Goal: Task Accomplishment & Management: Complete application form

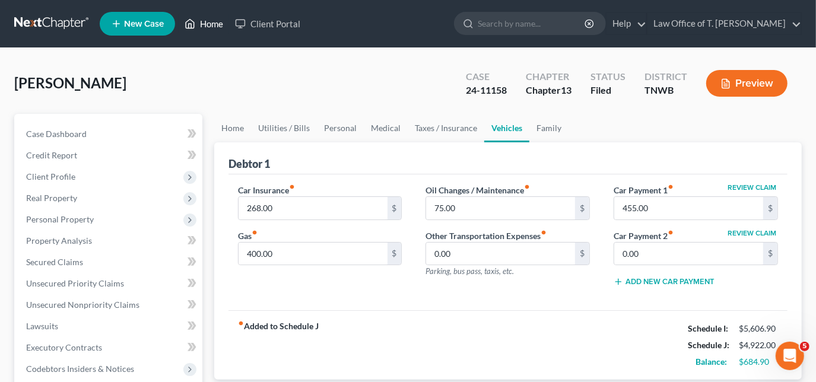
click at [195, 33] on link "Home" at bounding box center [204, 23] width 50 height 21
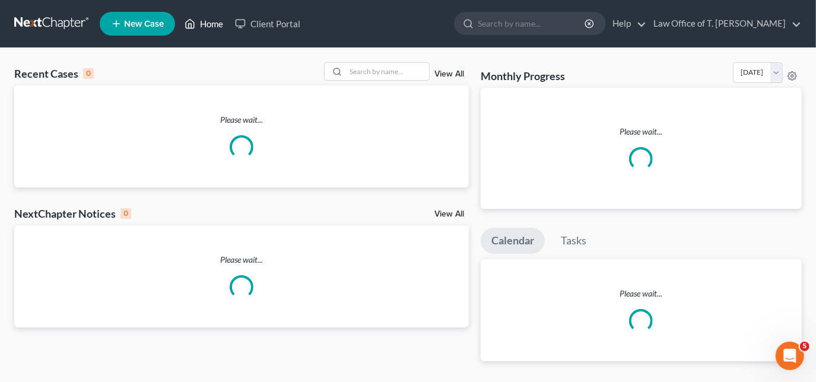
click at [202, 29] on link "Home" at bounding box center [204, 23] width 50 height 21
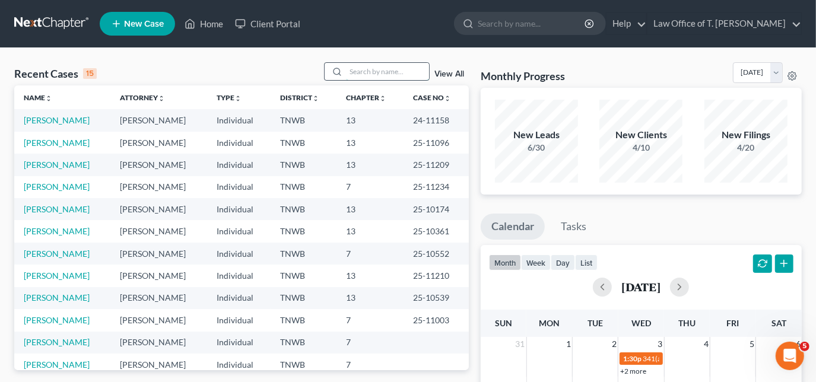
click at [363, 75] on input "search" at bounding box center [387, 71] width 83 height 17
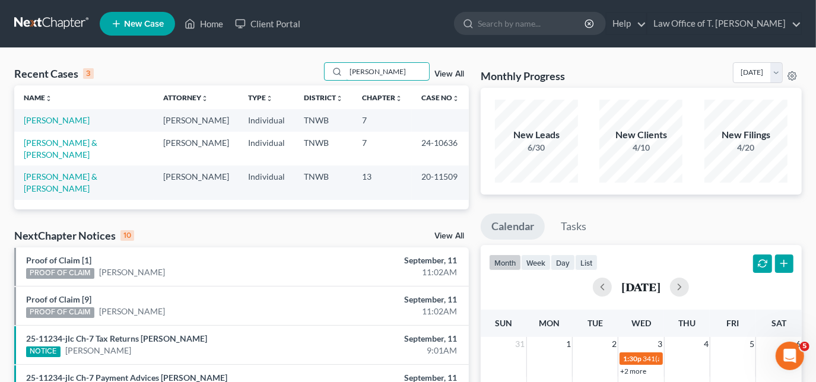
type input "[PERSON_NAME]"
click at [49, 127] on td "[PERSON_NAME]" at bounding box center [84, 120] width 140 height 22
click at [59, 115] on link "[PERSON_NAME]" at bounding box center [57, 120] width 66 height 10
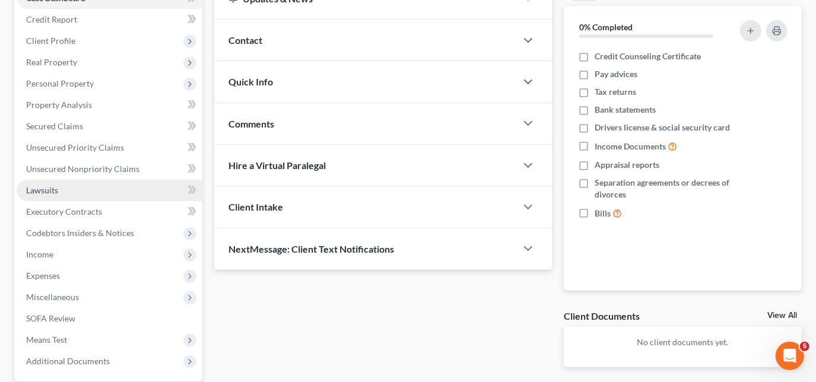
scroll to position [162, 0]
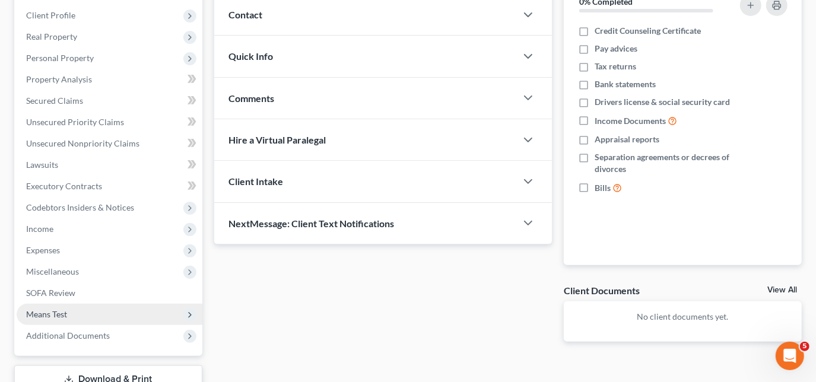
click at [62, 309] on span "Means Test" at bounding box center [46, 314] width 41 height 10
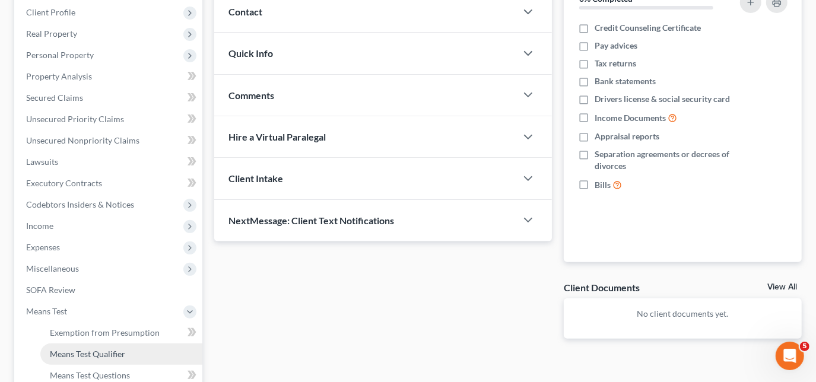
scroll to position [216, 0]
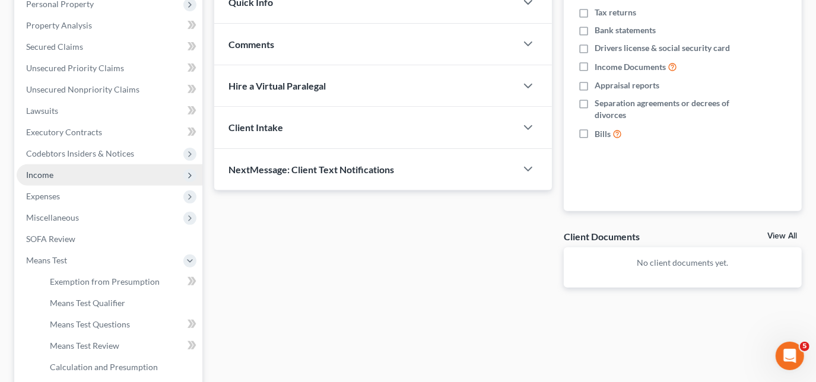
click at [69, 166] on span "Income" at bounding box center [110, 174] width 186 height 21
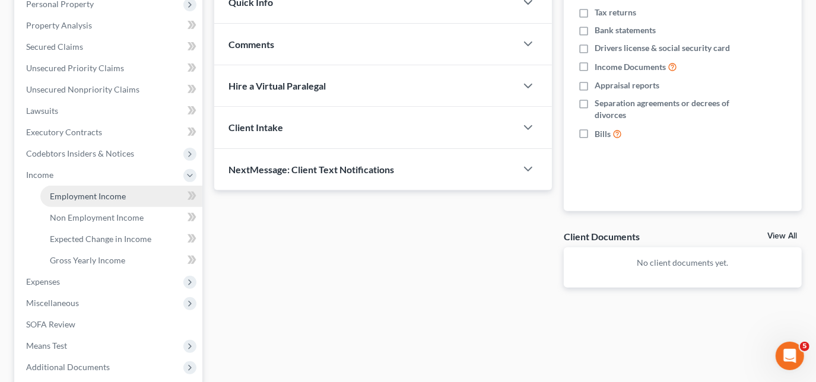
click at [80, 191] on span "Employment Income" at bounding box center [88, 196] width 76 height 10
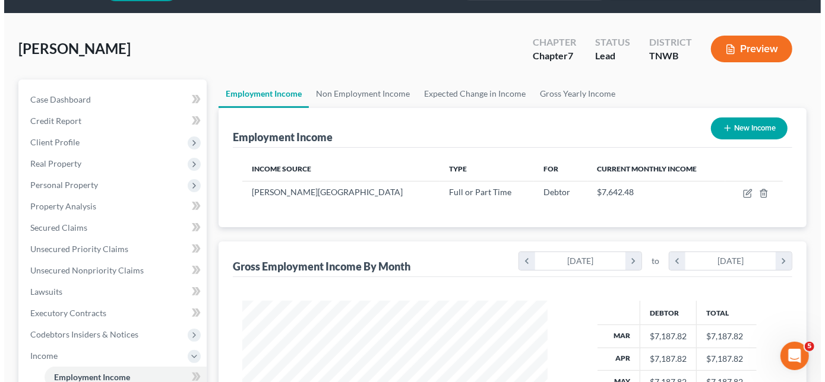
scroll to position [53, 0]
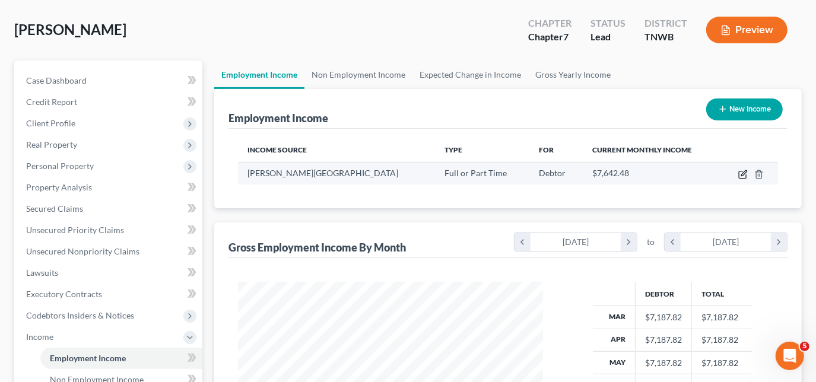
click at [746, 170] on icon "button" at bounding box center [744, 172] width 5 height 5
select select "0"
select select "44"
select select "2"
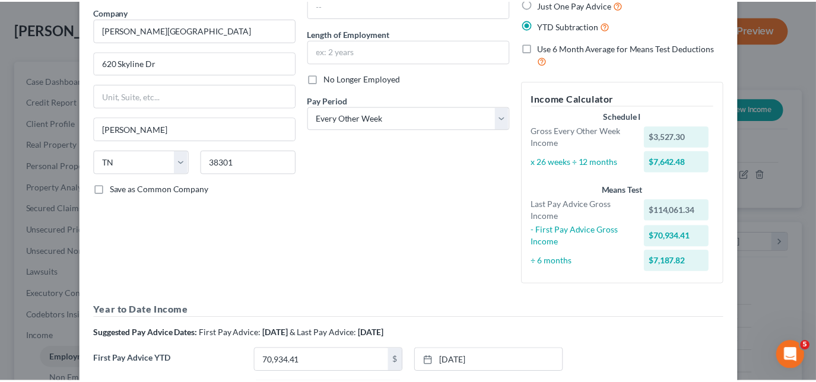
scroll to position [0, 0]
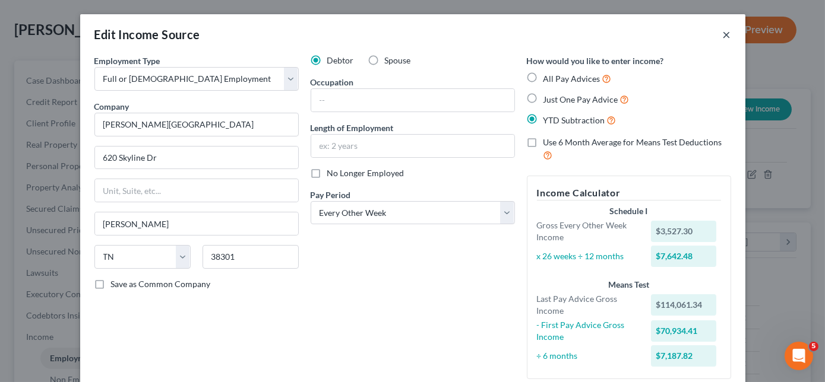
click at [723, 34] on button "×" at bounding box center [727, 34] width 8 height 14
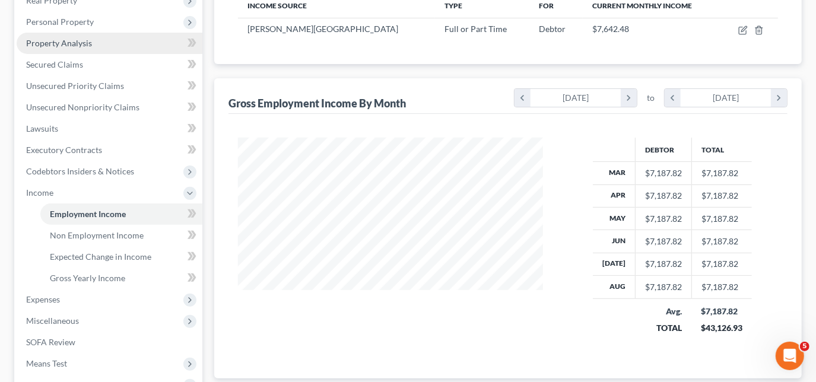
scroll to position [270, 0]
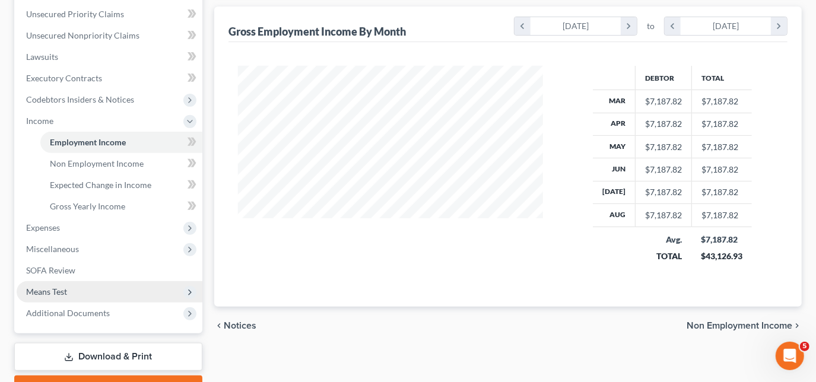
click at [69, 286] on span "Means Test" at bounding box center [110, 291] width 186 height 21
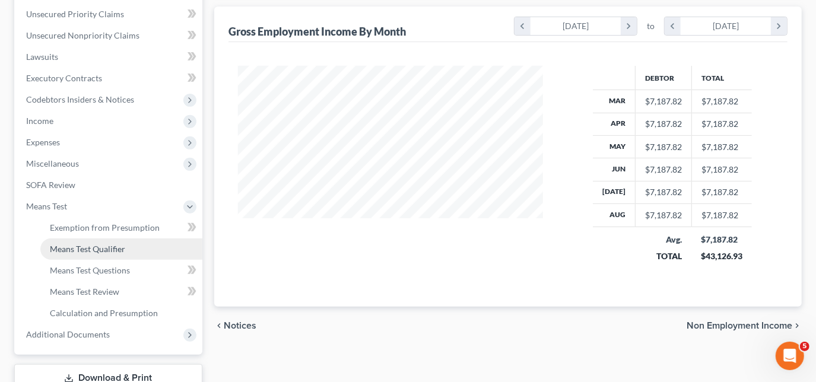
click at [100, 251] on span "Means Test Qualifier" at bounding box center [87, 249] width 75 height 10
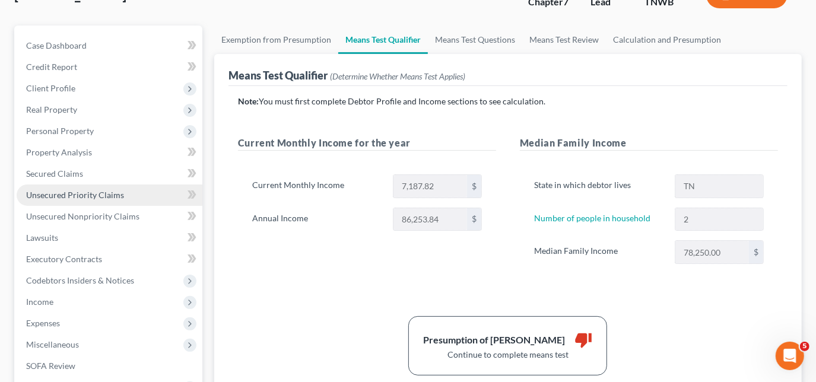
scroll to position [107, 0]
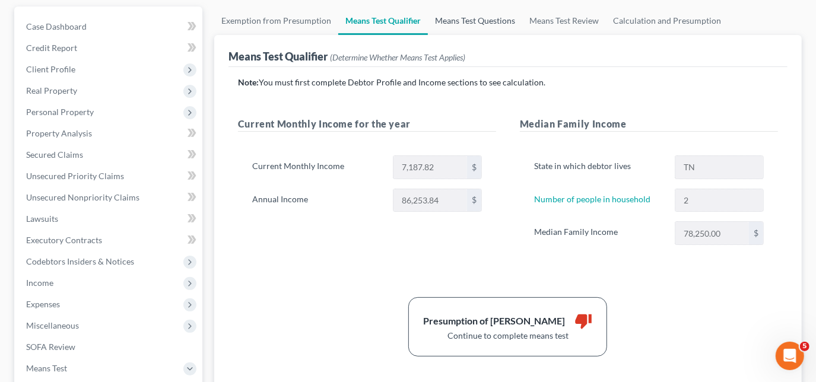
click at [477, 22] on link "Means Test Questions" at bounding box center [475, 21] width 94 height 29
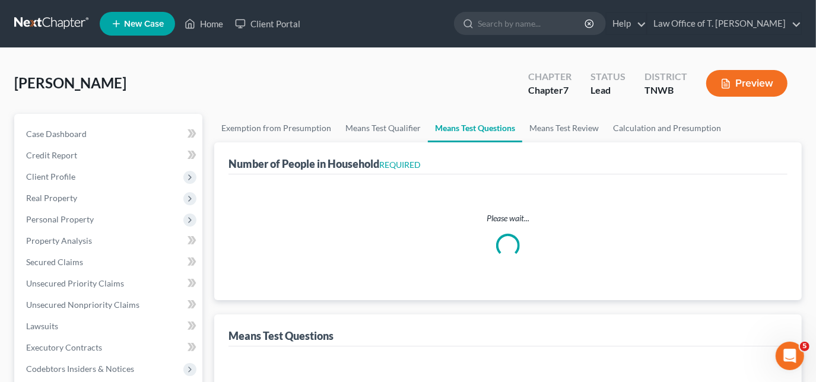
select select "1"
select select "60"
select select "1"
select select "60"
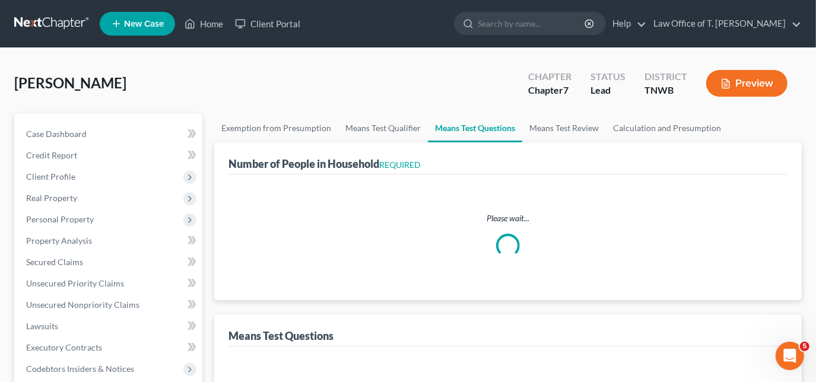
select select "2"
select select "3"
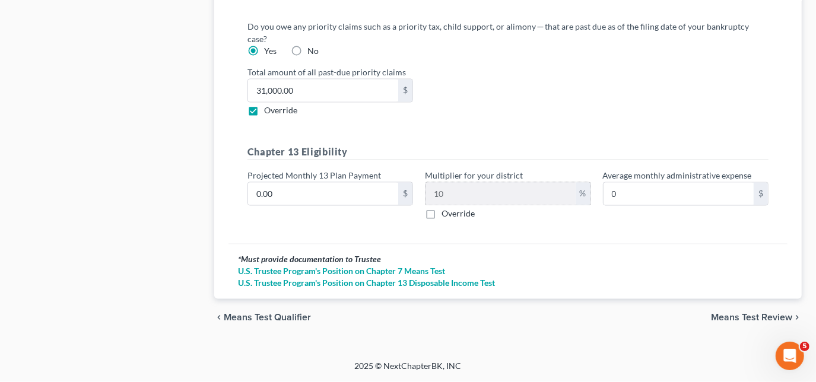
scroll to position [1466, 0]
click at [742, 315] on span "Means Test Review" at bounding box center [751, 319] width 81 height 10
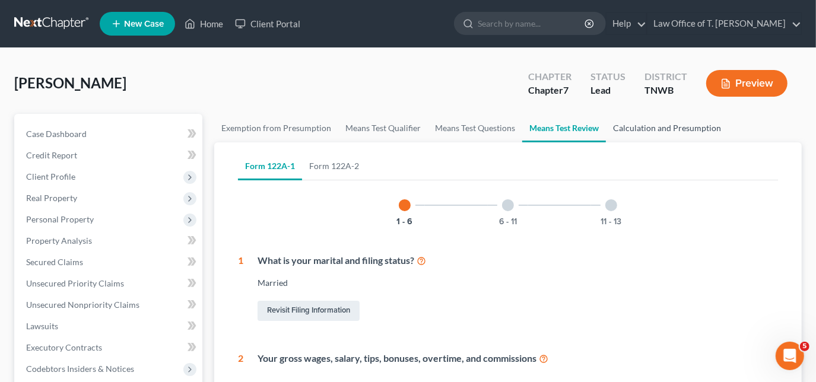
click at [626, 122] on link "Calculation and Presumption" at bounding box center [667, 128] width 122 height 29
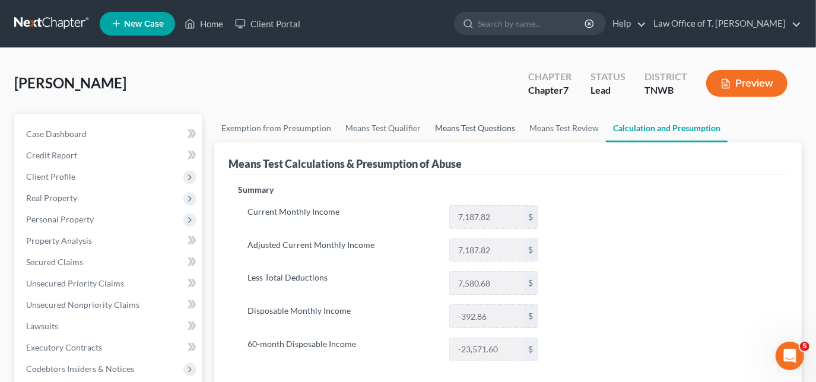
click at [454, 125] on link "Means Test Questions" at bounding box center [475, 128] width 94 height 29
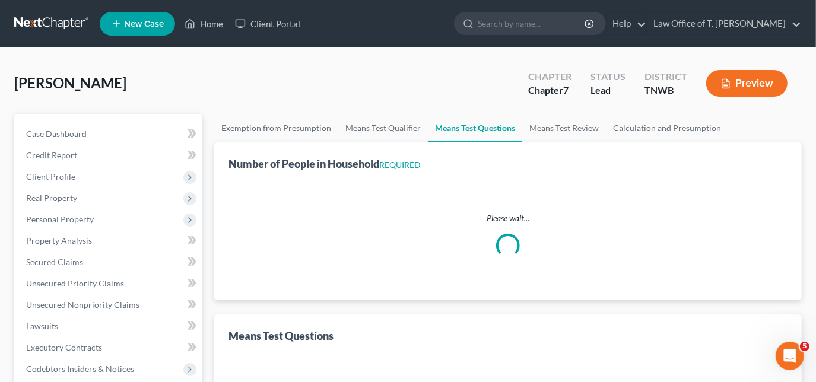
select select "1"
select select "60"
select select "1"
select select "60"
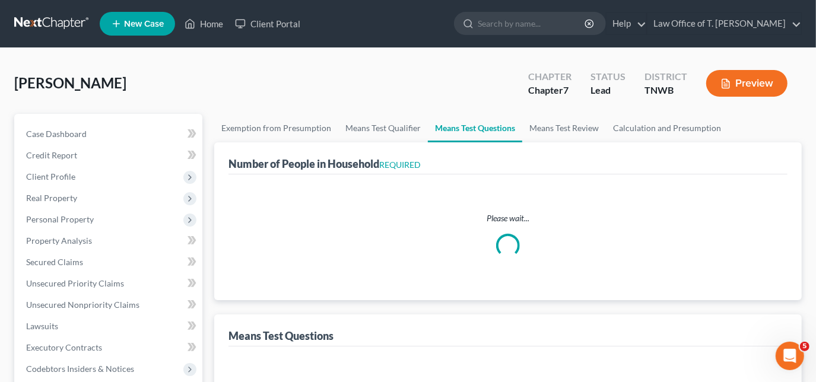
select select "2"
select select "3"
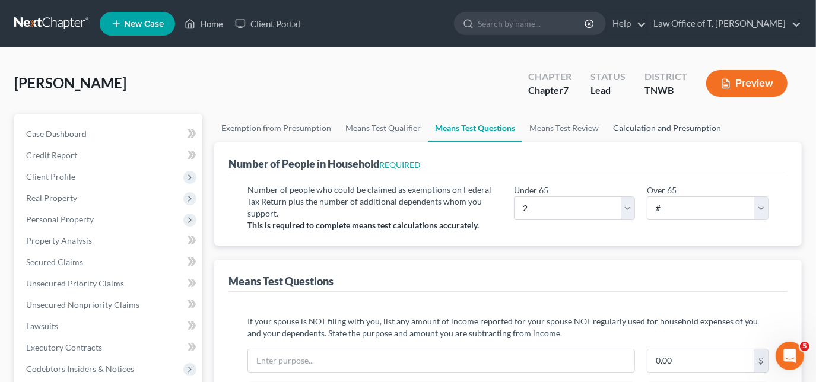
click at [629, 122] on link "Calculation and Presumption" at bounding box center [667, 128] width 122 height 29
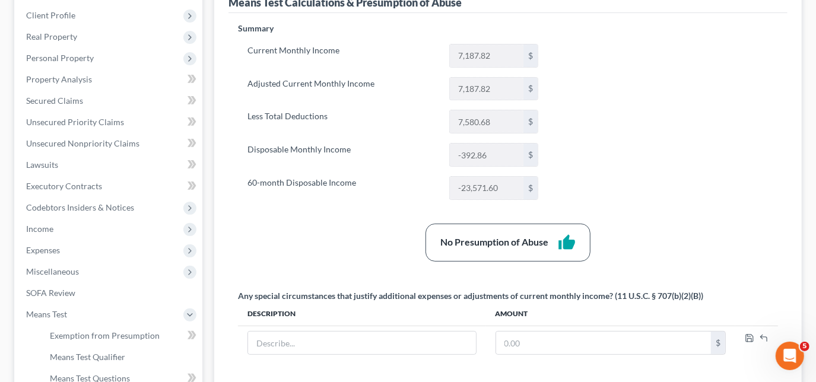
scroll to position [162, 0]
click at [81, 228] on span "Income" at bounding box center [110, 229] width 186 height 21
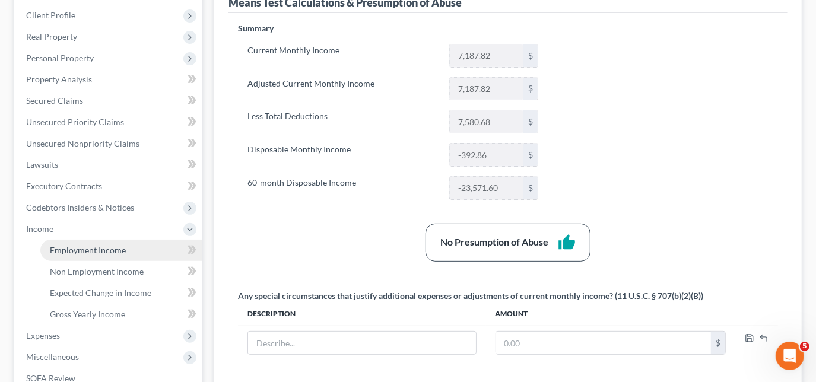
click at [100, 253] on span "Employment Income" at bounding box center [88, 250] width 76 height 10
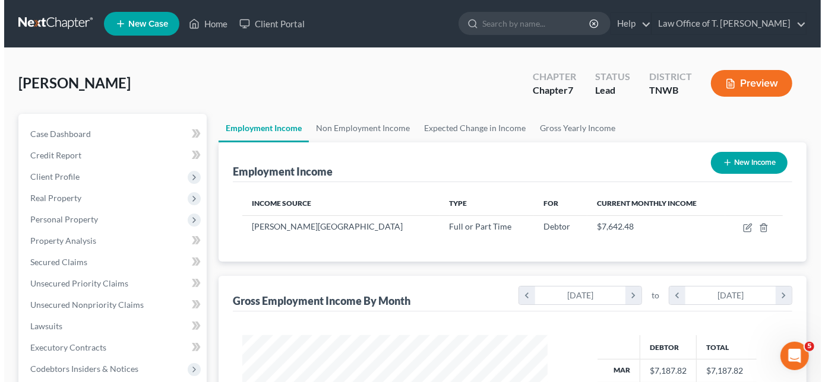
scroll to position [211, 329]
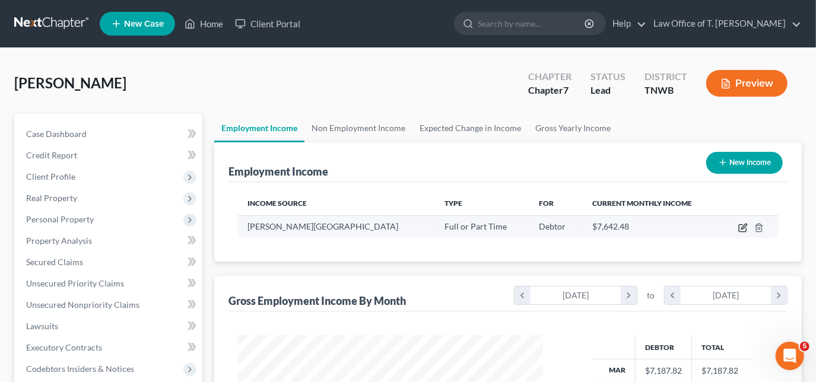
click at [740, 225] on icon "button" at bounding box center [742, 228] width 7 height 7
select select "0"
select select "44"
select select "2"
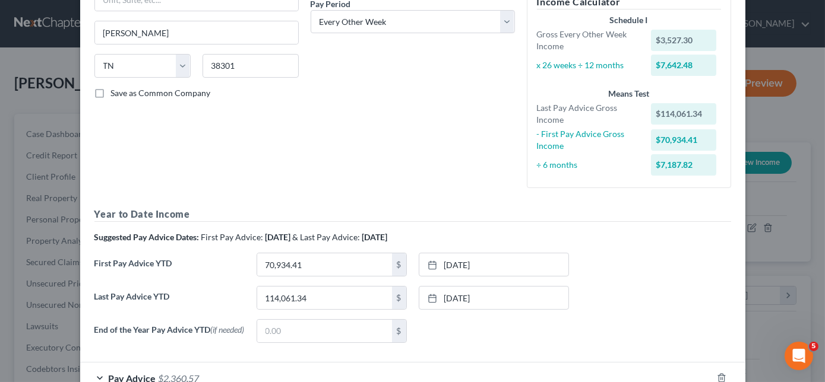
scroll to position [216, 0]
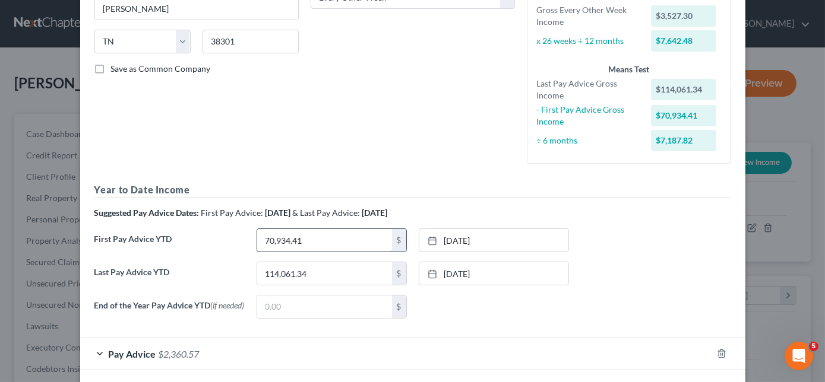
click at [358, 246] on input "70,934.41" at bounding box center [324, 240] width 135 height 23
type input "35,878.62"
click at [421, 237] on link "[DATE]" at bounding box center [493, 240] width 149 height 23
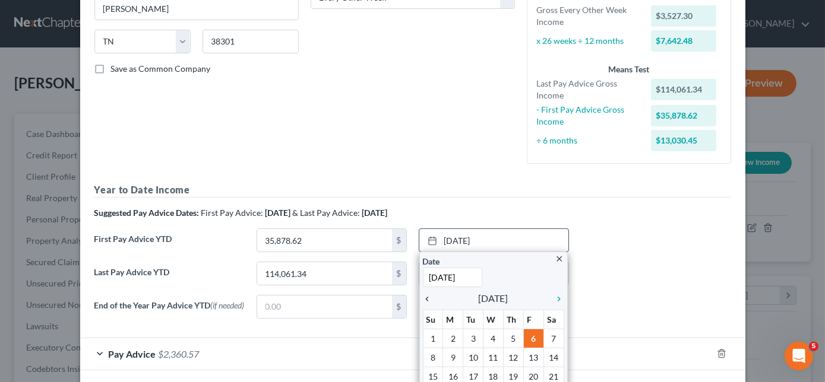
click at [423, 297] on icon "chevron_left" at bounding box center [430, 300] width 15 height 10
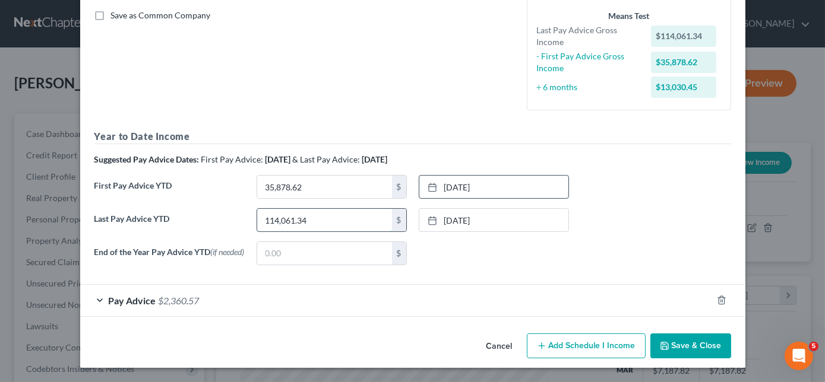
click at [354, 221] on input "114,061.34" at bounding box center [324, 220] width 135 height 23
type input "94,184.54"
click at [429, 219] on icon at bounding box center [433, 221] width 10 height 10
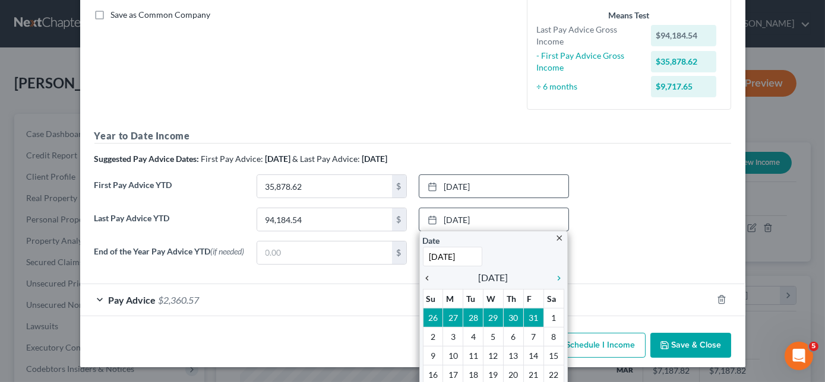
click at [423, 281] on icon "chevron_left" at bounding box center [430, 279] width 15 height 10
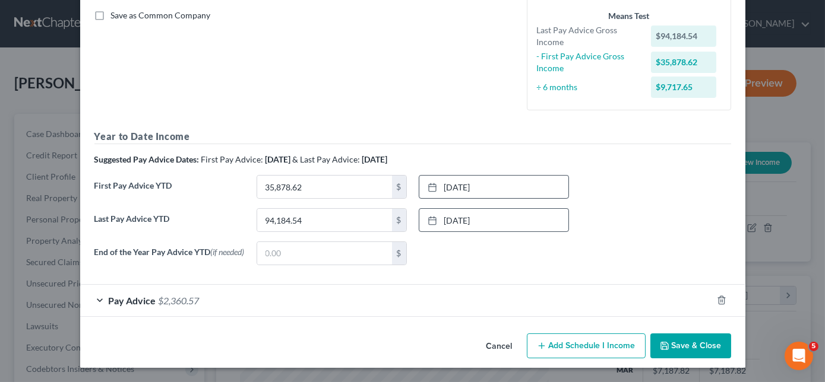
click at [668, 343] on button "Save & Close" at bounding box center [690, 346] width 81 height 25
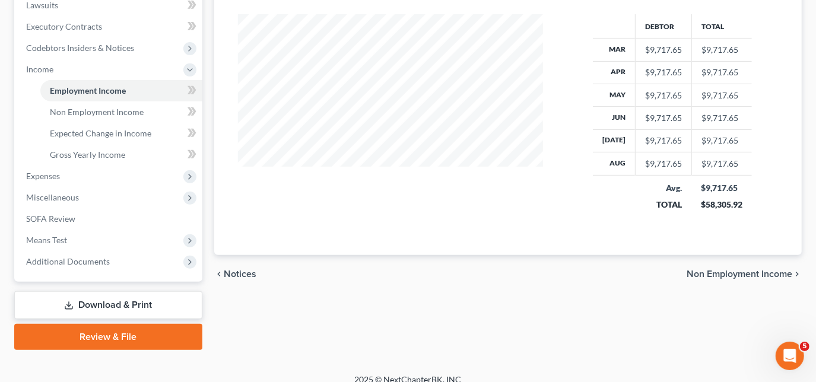
scroll to position [324, 0]
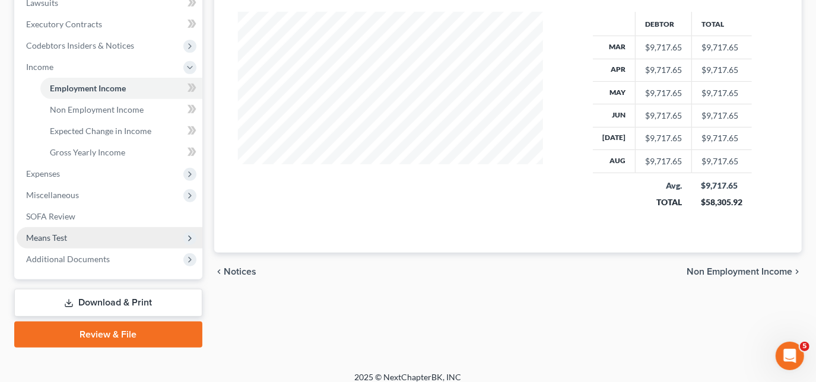
click at [57, 242] on span "Means Test" at bounding box center [46, 238] width 41 height 10
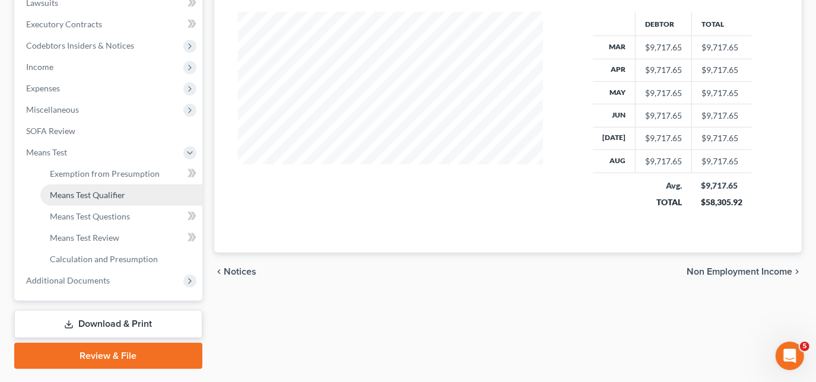
click at [103, 194] on span "Means Test Qualifier" at bounding box center [87, 195] width 75 height 10
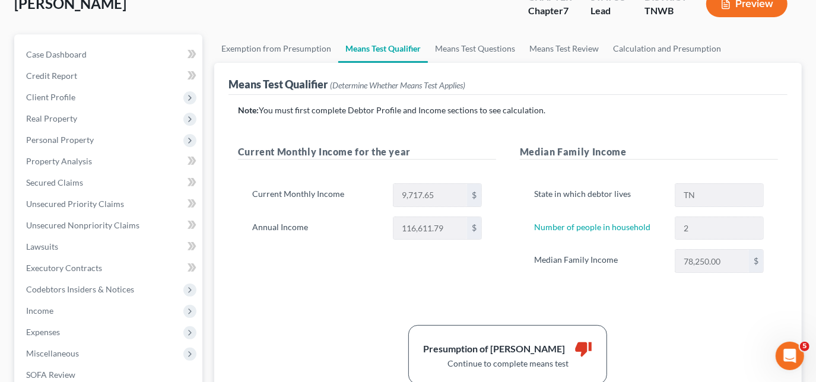
scroll to position [53, 0]
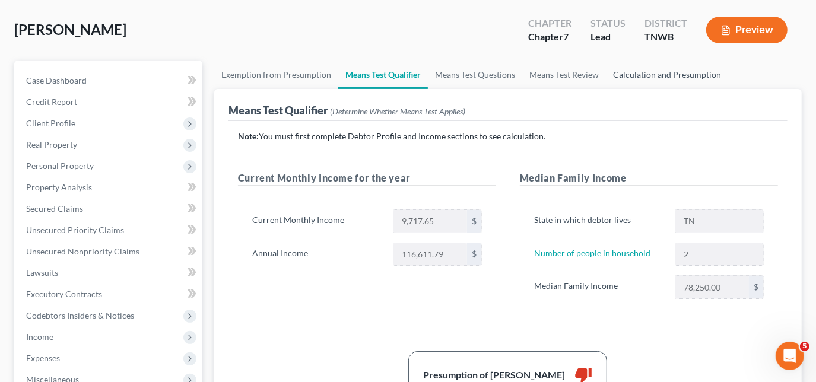
click at [618, 69] on link "Calculation and Presumption" at bounding box center [667, 75] width 122 height 29
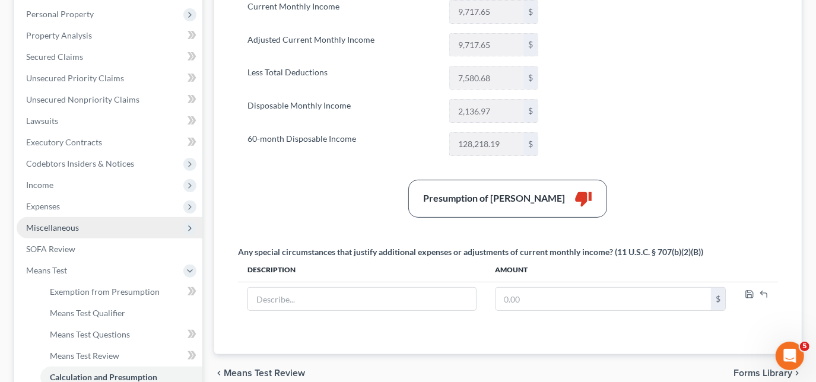
scroll to position [216, 0]
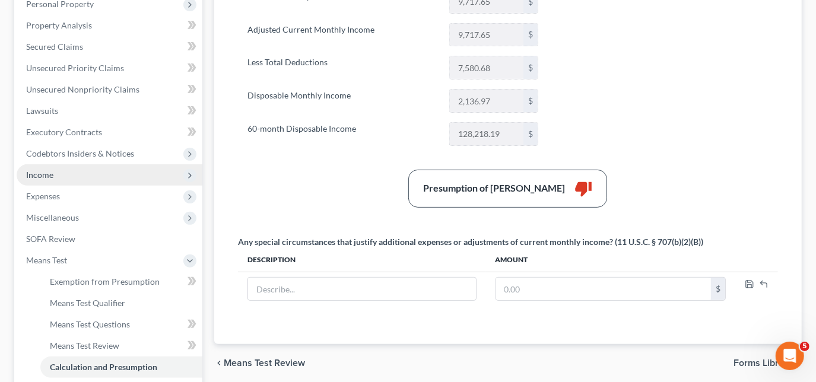
click at [52, 176] on span "Income" at bounding box center [39, 175] width 27 height 10
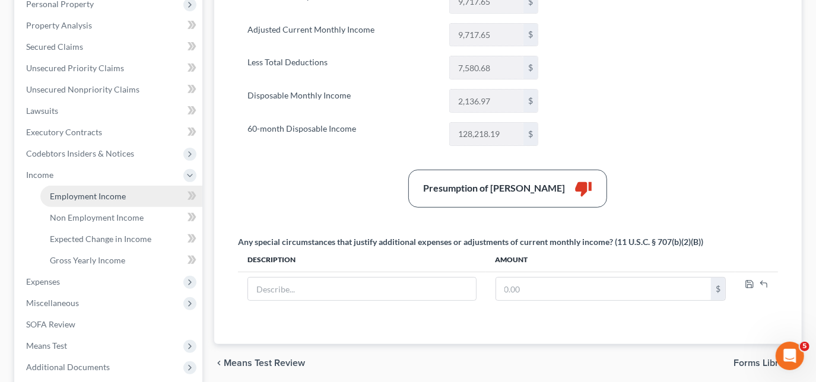
click at [92, 196] on span "Employment Income" at bounding box center [88, 196] width 76 height 10
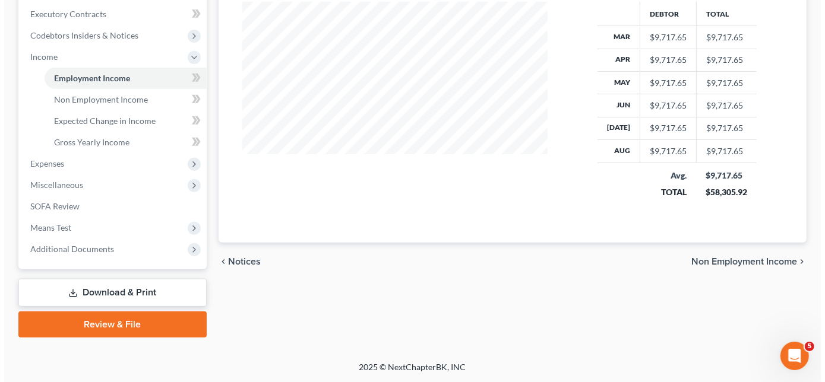
scroll to position [118, 0]
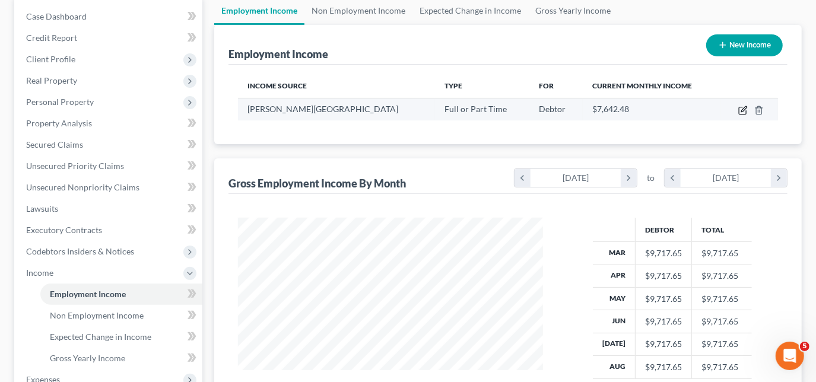
click at [742, 107] on icon "button" at bounding box center [744, 111] width 10 height 10
select select "0"
select select "44"
select select "2"
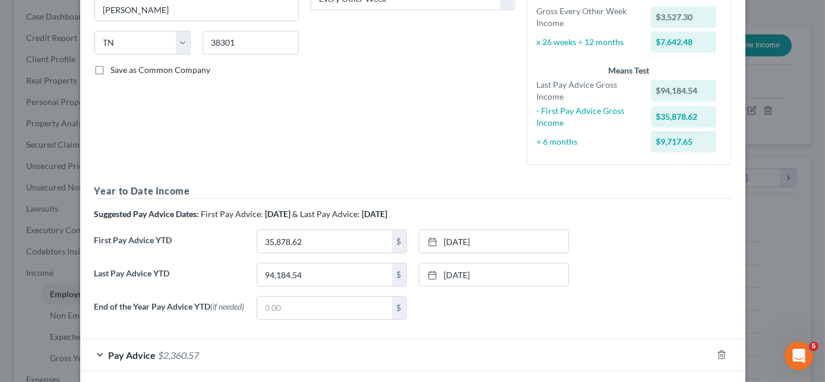
scroll to position [216, 0]
click at [371, 240] on input "35,878.62" at bounding box center [324, 240] width 135 height 23
type input "46,537.76"
click at [429, 240] on line at bounding box center [432, 240] width 7 height 0
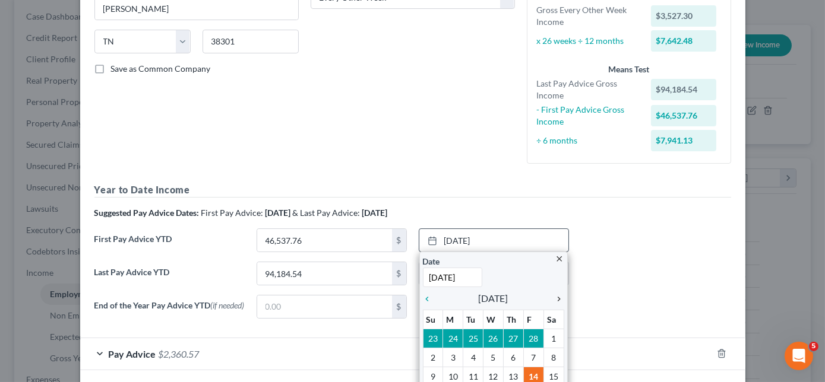
click at [559, 297] on icon "chevron_right" at bounding box center [556, 300] width 15 height 10
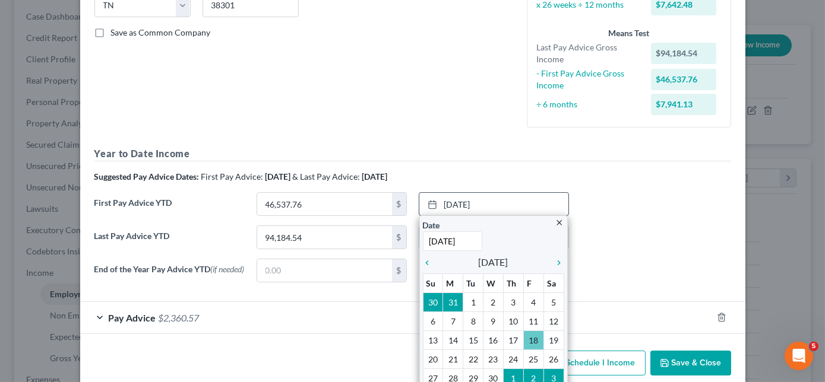
scroll to position [270, 0]
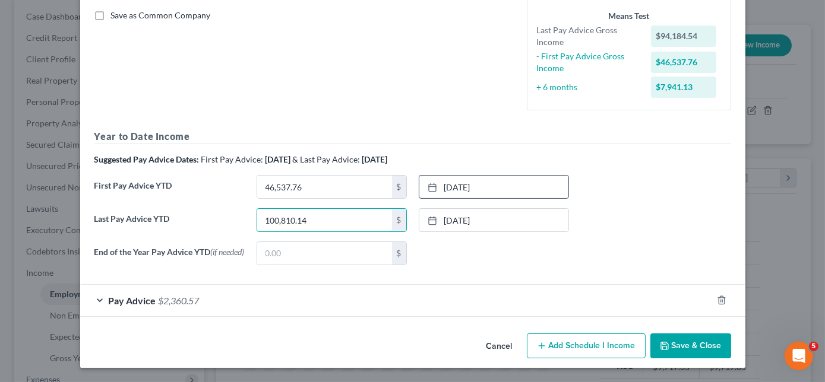
type input "100,810.14"
click at [428, 219] on icon at bounding box center [433, 221] width 10 height 10
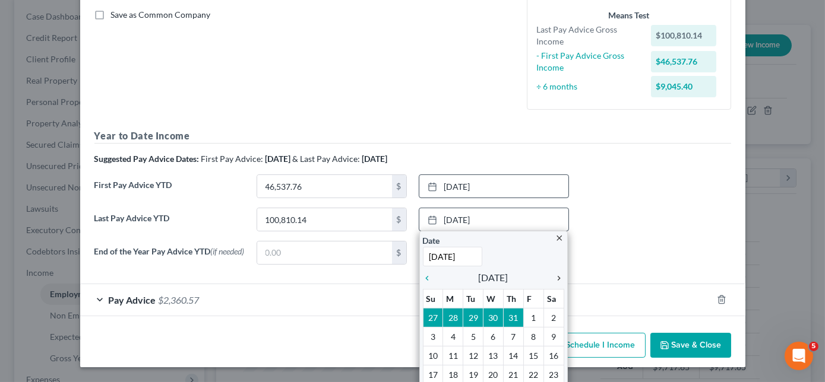
click at [552, 275] on icon "chevron_right" at bounding box center [556, 279] width 15 height 10
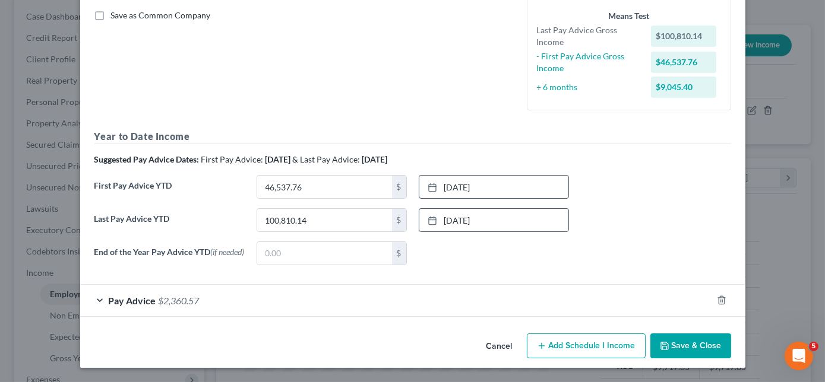
click at [664, 340] on button "Save & Close" at bounding box center [690, 346] width 81 height 25
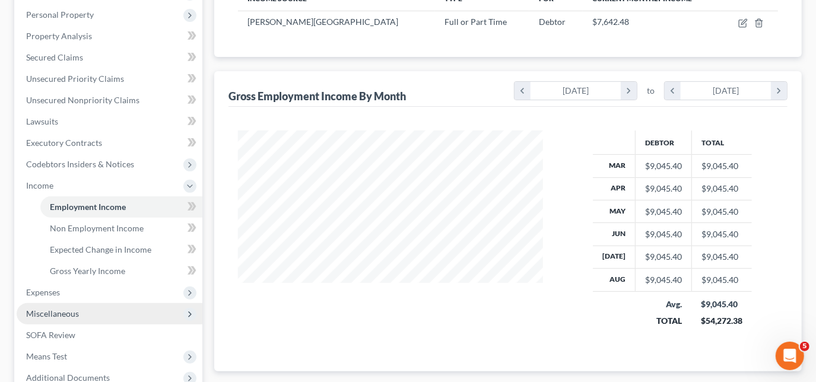
scroll to position [334, 0]
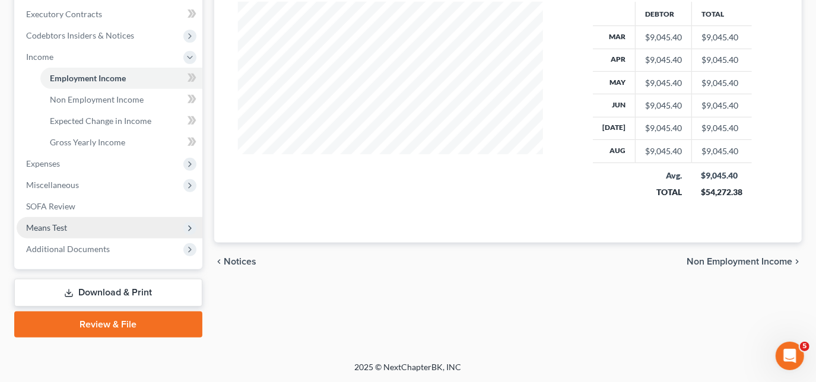
click at [86, 230] on span "Means Test" at bounding box center [110, 227] width 186 height 21
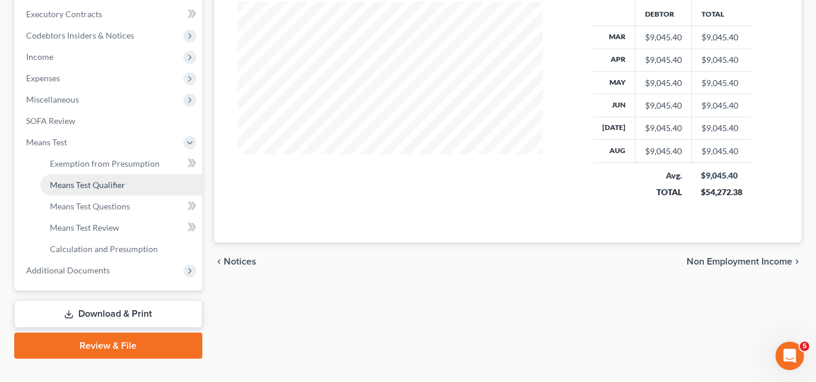
click at [107, 188] on span "Means Test Qualifier" at bounding box center [87, 185] width 75 height 10
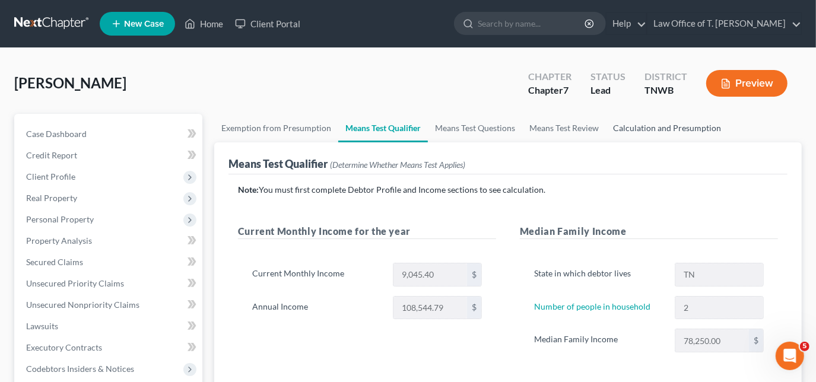
click at [650, 133] on link "Calculation and Presumption" at bounding box center [667, 128] width 122 height 29
